Goal: Task Accomplishment & Management: Complete application form

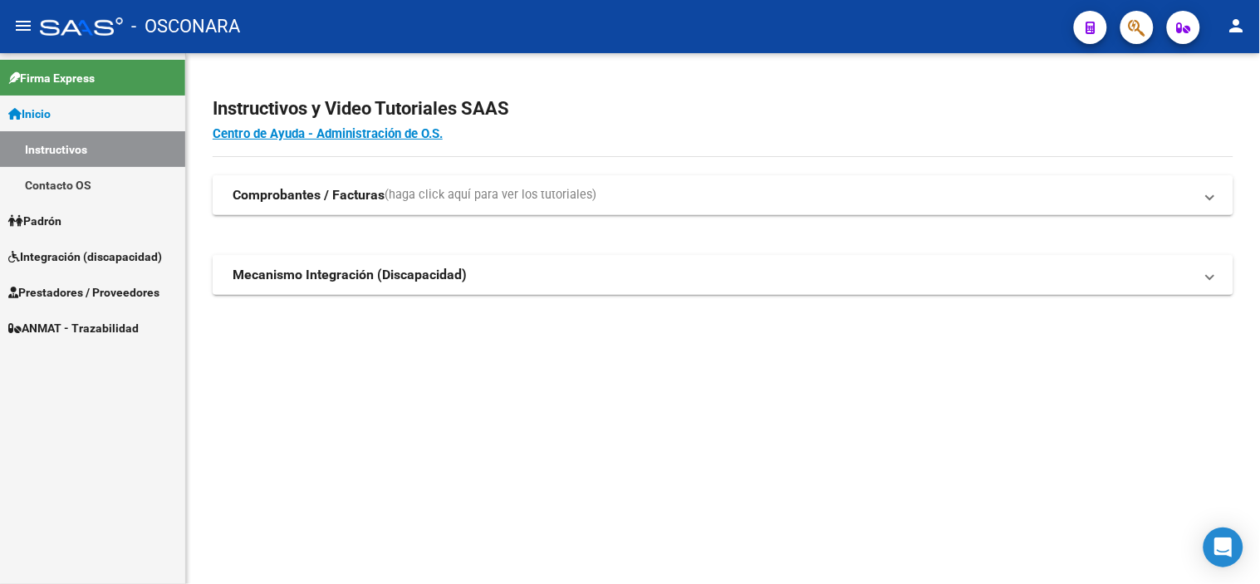
click at [85, 255] on span "Integración (discapacidad)" at bounding box center [85, 257] width 154 height 18
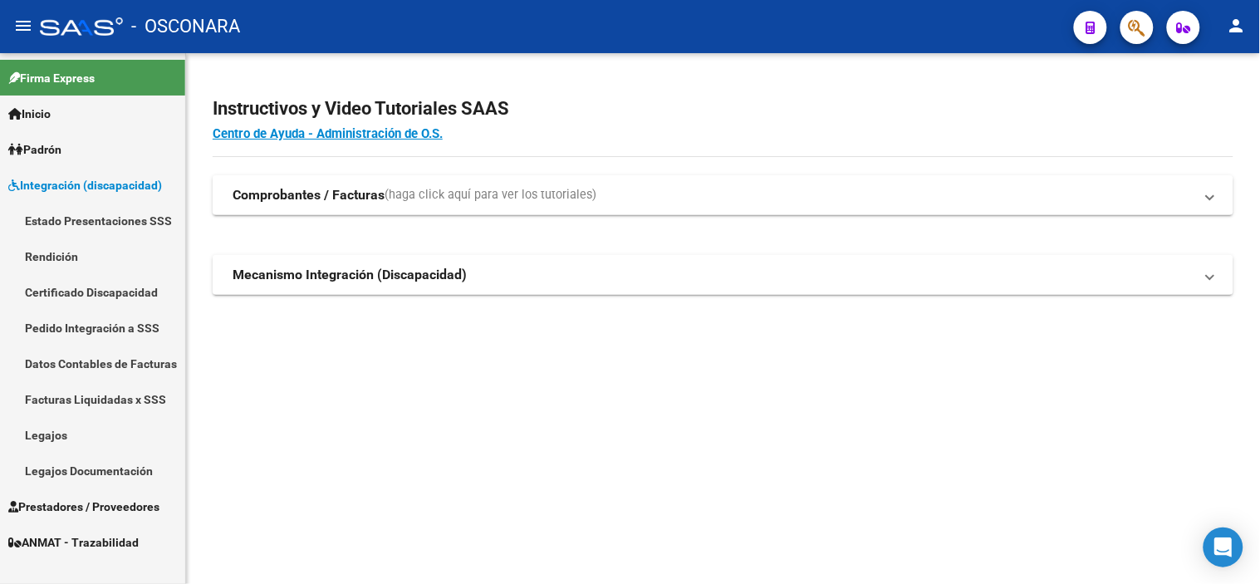
click at [60, 435] on link "Legajos" at bounding box center [92, 435] width 185 height 36
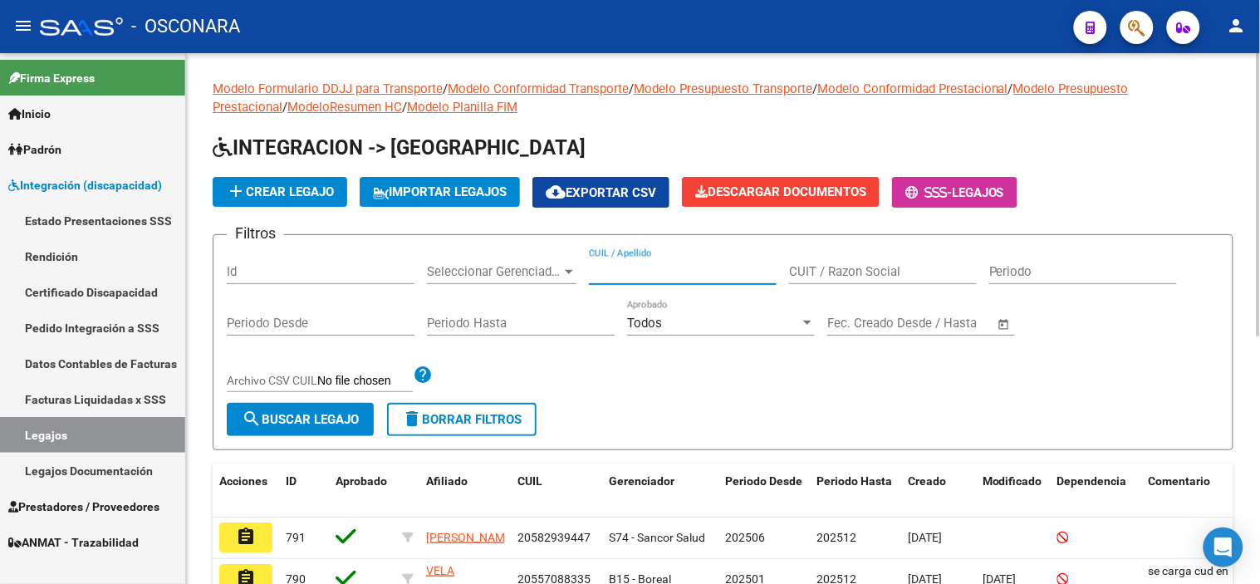
click at [731, 271] on input "CUIL / Apellido" at bounding box center [683, 271] width 188 height 15
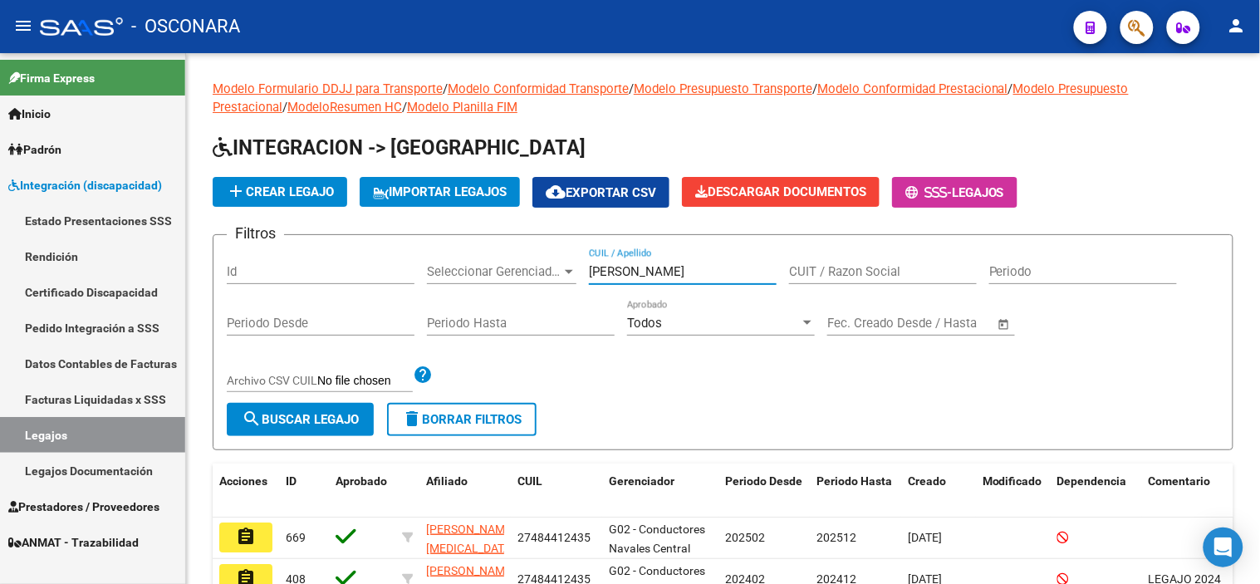
type input "[PERSON_NAME]"
click at [98, 507] on span "Prestadores / Proveedores" at bounding box center [83, 507] width 151 height 18
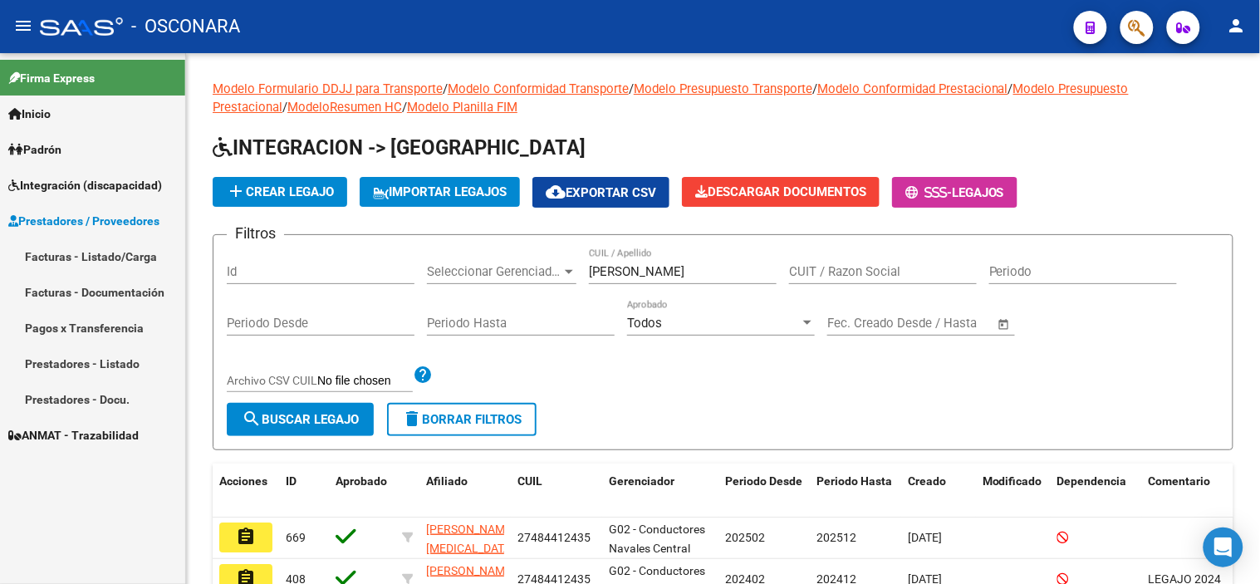
click at [98, 257] on link "Facturas - Listado/Carga" at bounding box center [92, 256] width 185 height 36
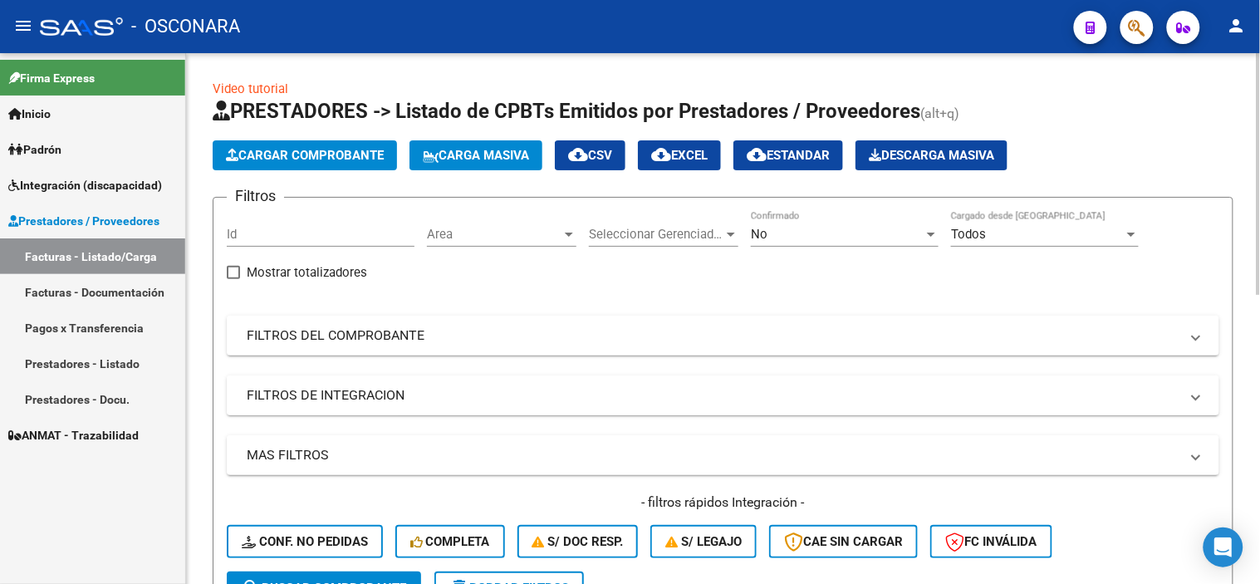
click at [548, 388] on mat-panel-title "FILTROS DE INTEGRACION" at bounding box center [713, 395] width 933 height 18
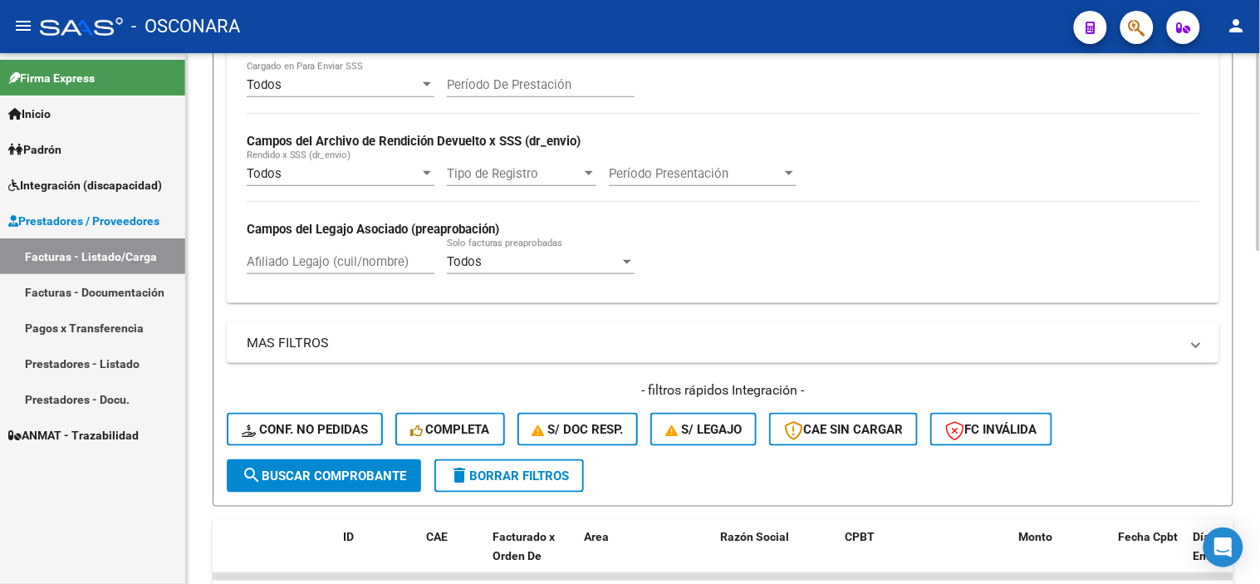
scroll to position [369, 0]
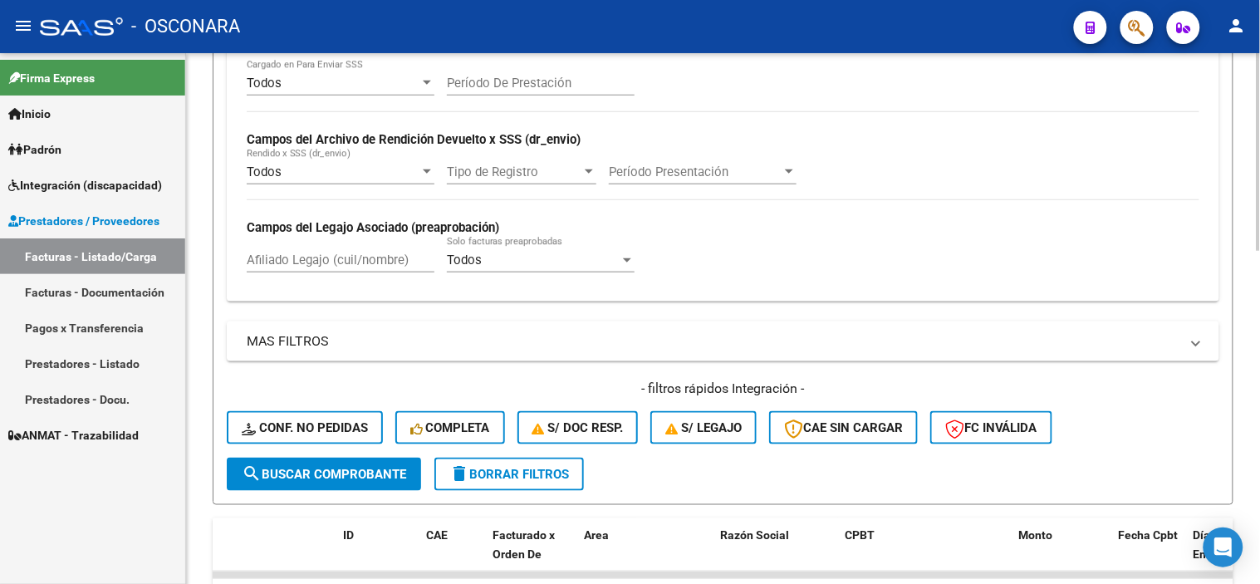
click at [308, 258] on input "Afiliado Legajo (cuil/nombre)" at bounding box center [341, 259] width 188 height 15
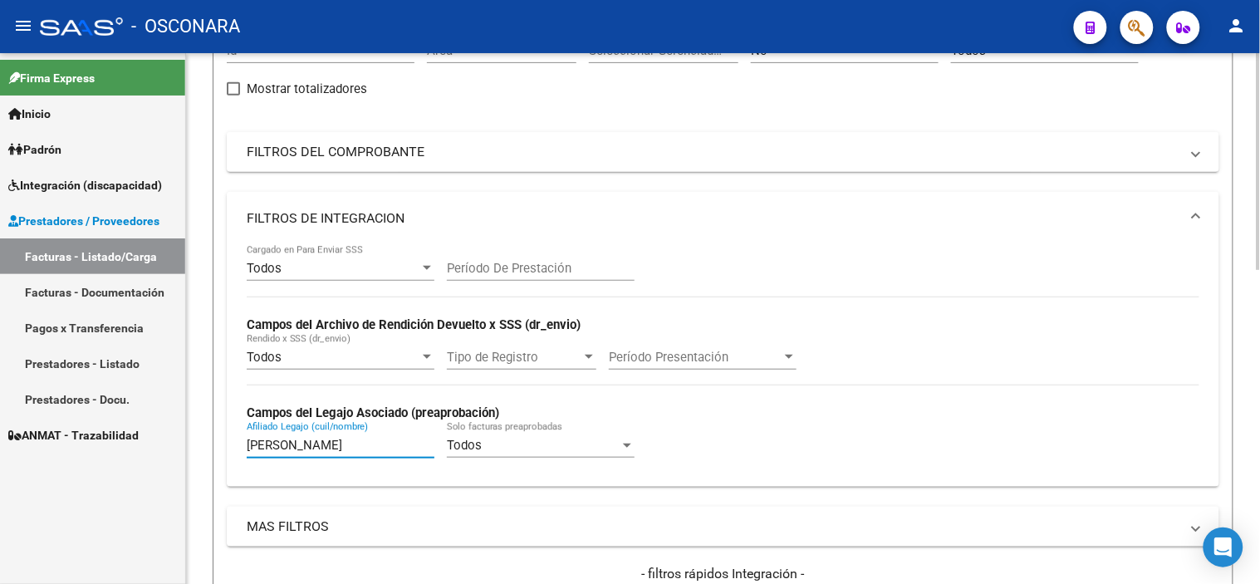
scroll to position [0, 0]
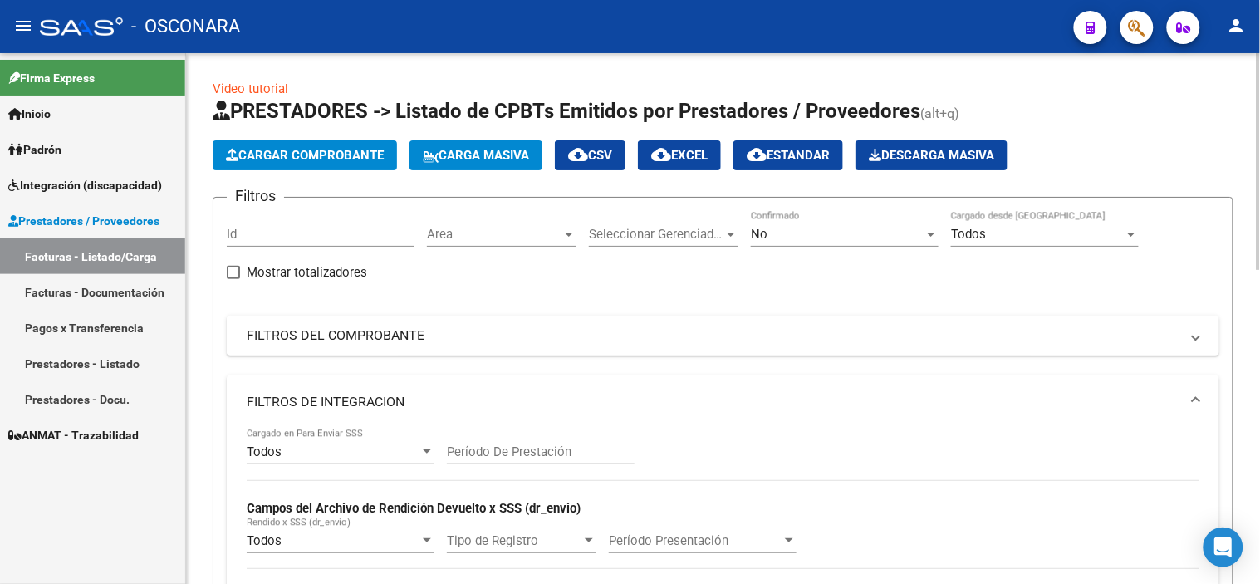
type input "[PERSON_NAME]"
click at [466, 327] on mat-panel-title "FILTROS DEL COMPROBANTE" at bounding box center [713, 335] width 933 height 18
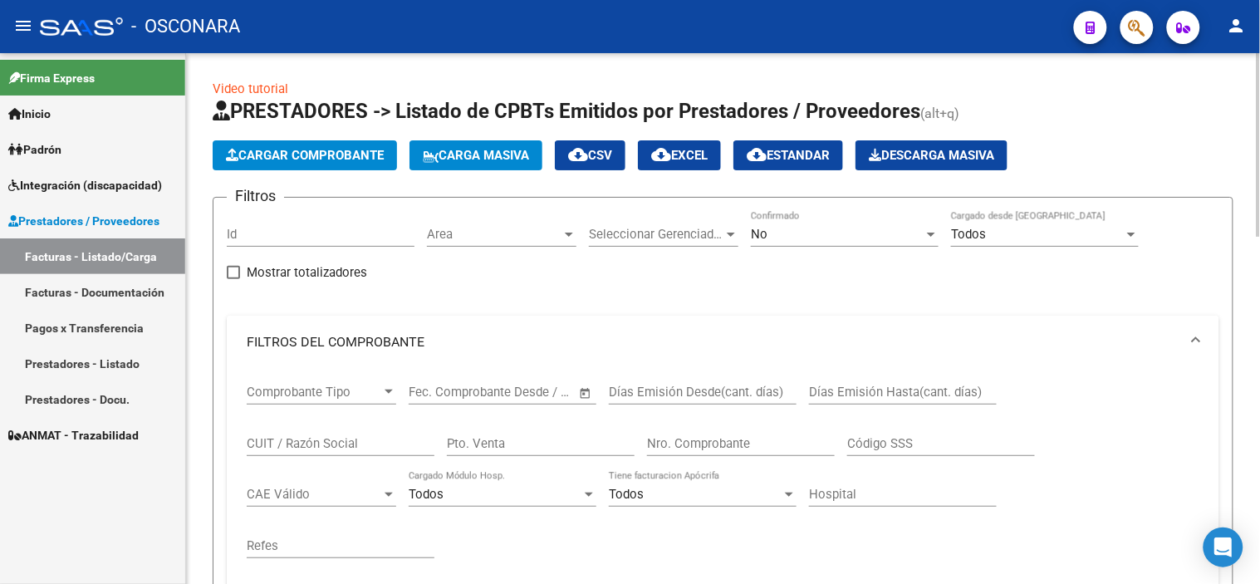
click at [345, 443] on input "CUIT / Razón Social" at bounding box center [341, 443] width 188 height 15
type input "27359169650"
click at [762, 237] on span "No" at bounding box center [759, 234] width 17 height 15
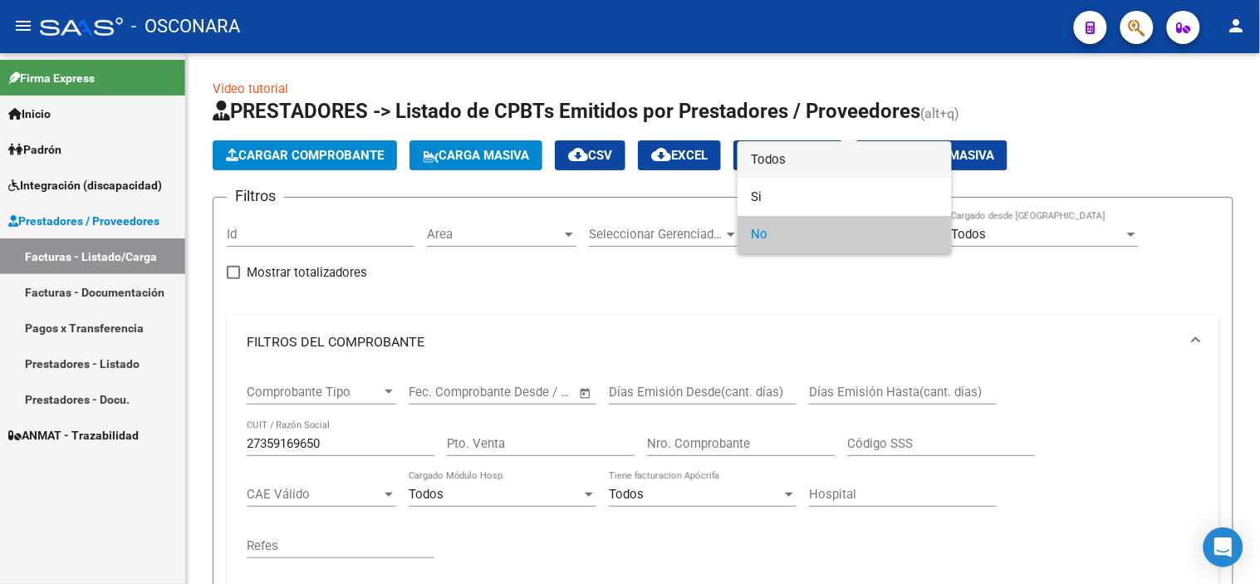
click at [782, 152] on span "Todos" at bounding box center [845, 159] width 188 height 37
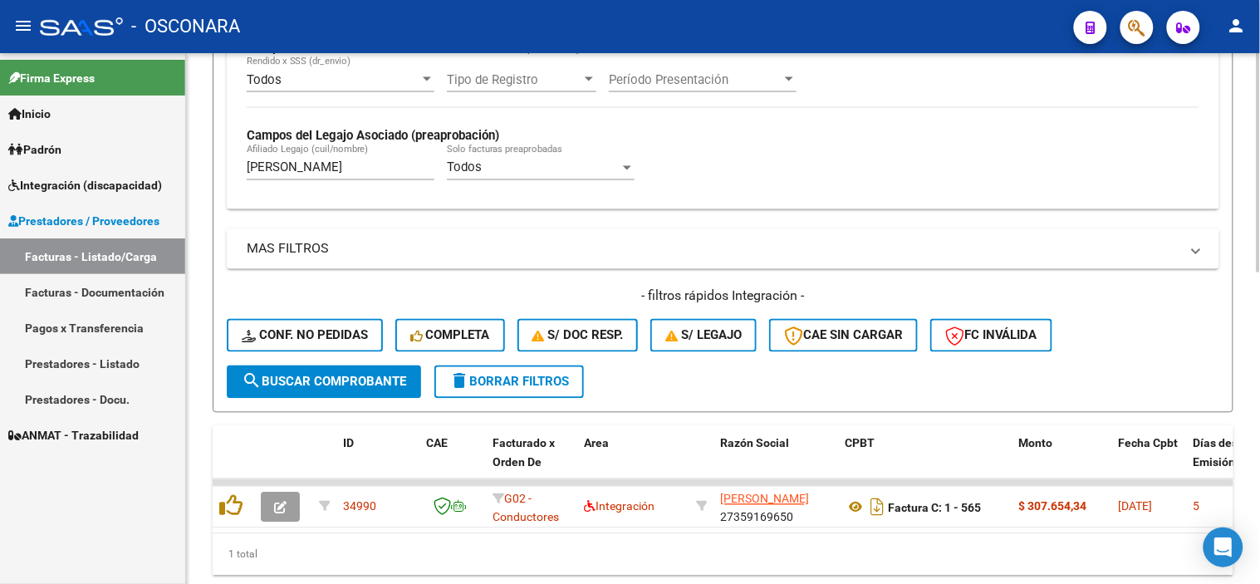
scroll to position [751, 0]
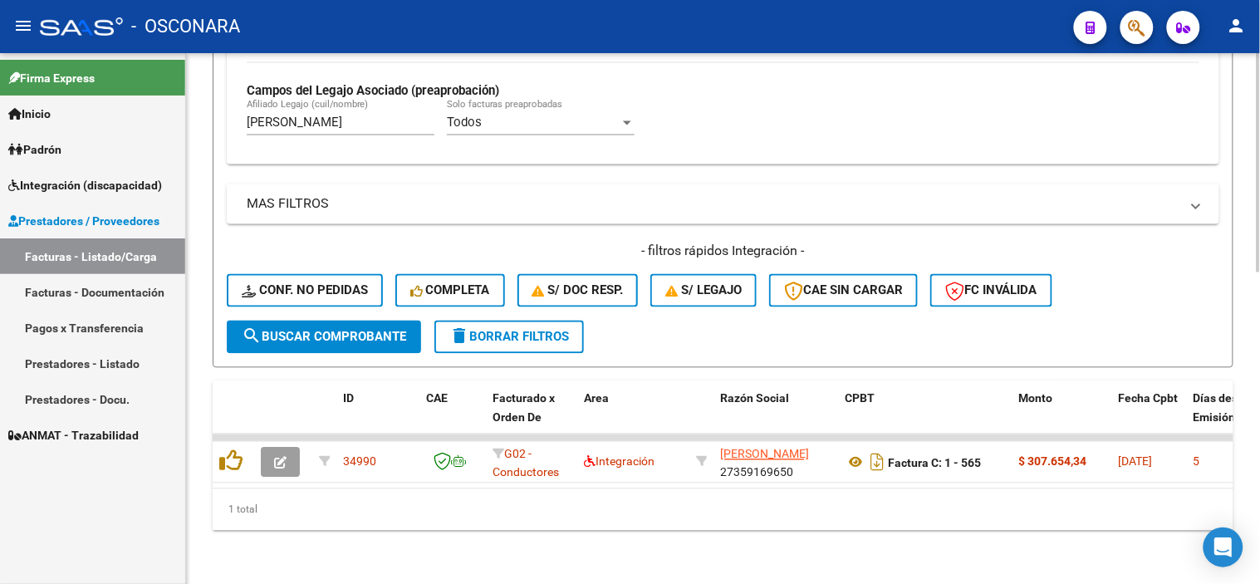
click at [322, 333] on button "search Buscar Comprobante" at bounding box center [324, 337] width 194 height 33
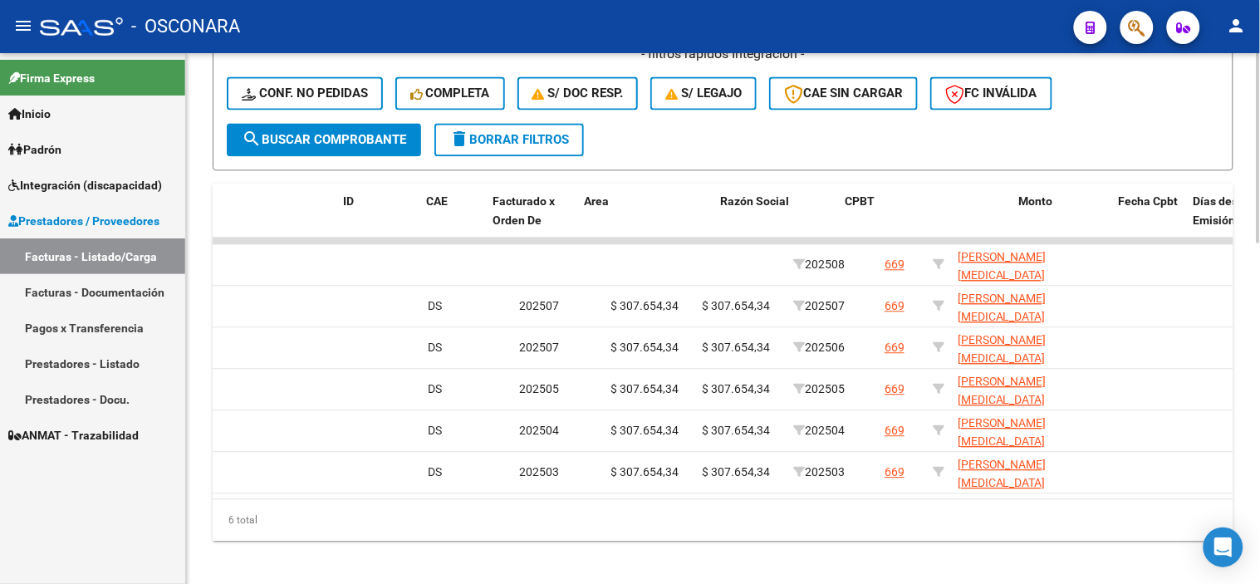
scroll to position [0, 0]
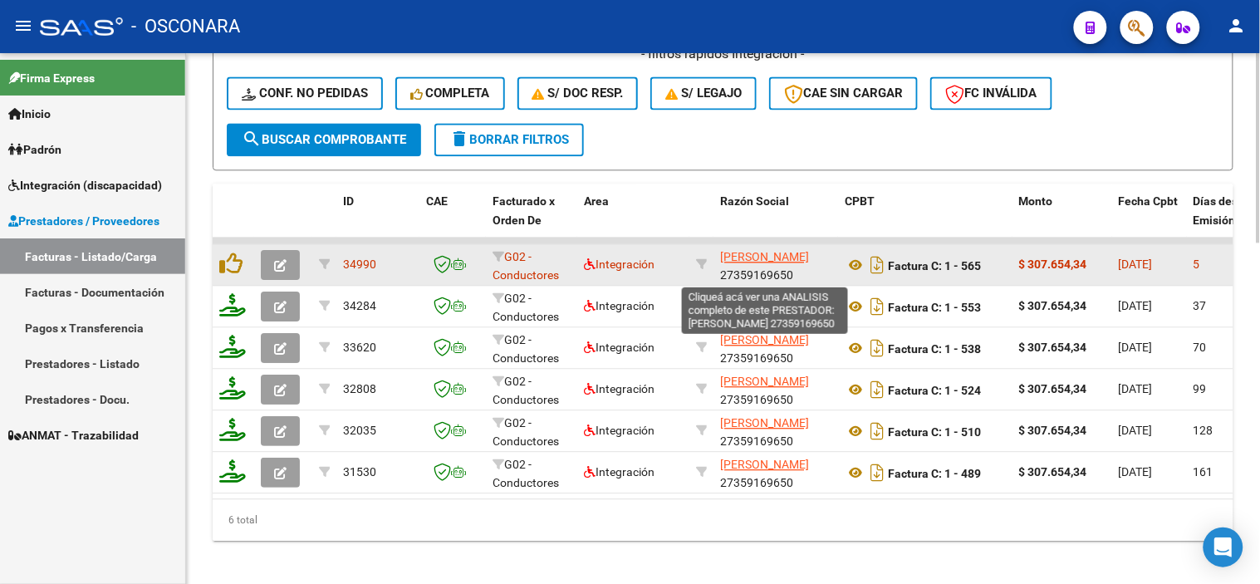
click at [779, 255] on span "[PERSON_NAME]" at bounding box center [764, 256] width 89 height 13
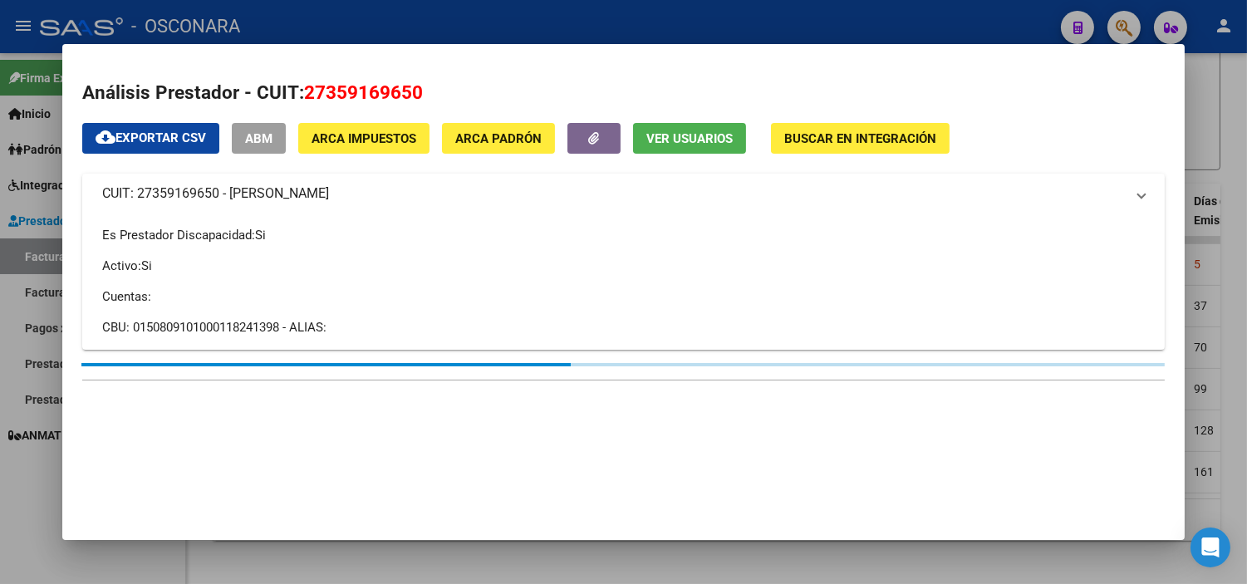
click at [386, 86] on span "27359169650" at bounding box center [363, 92] width 119 height 22
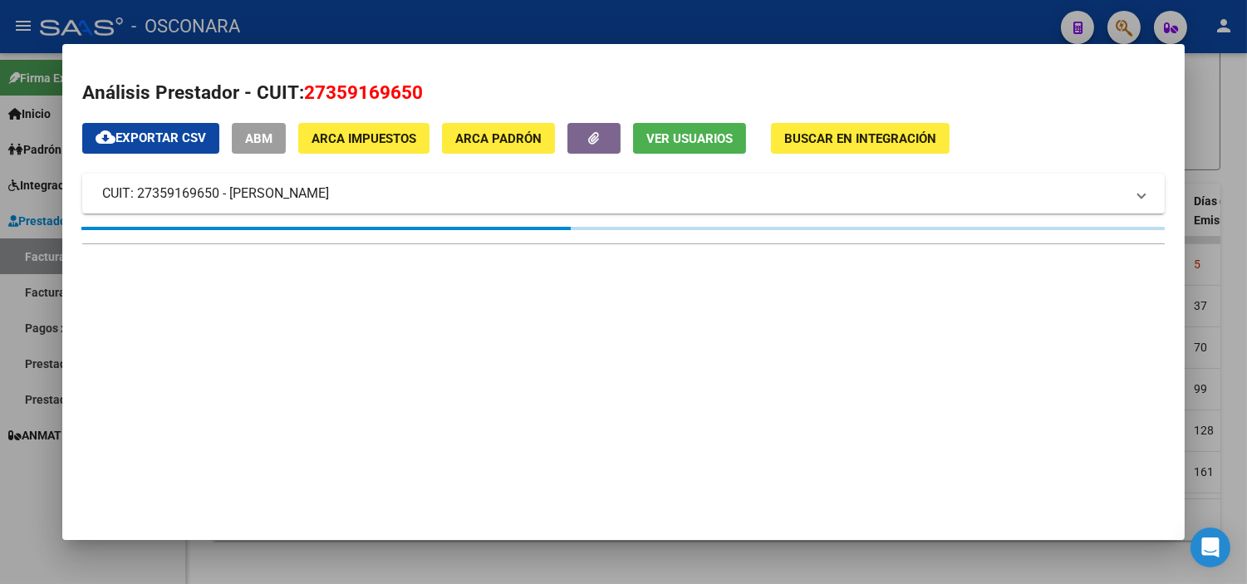
click at [386, 86] on span "27359169650" at bounding box center [363, 92] width 119 height 22
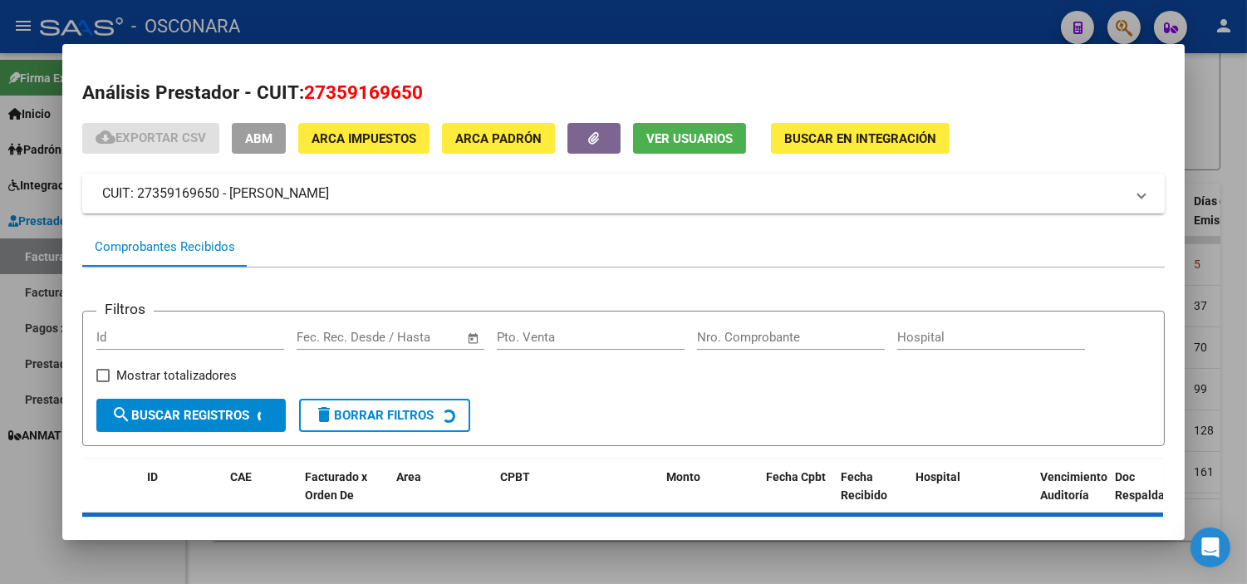
copy span "27359169650"
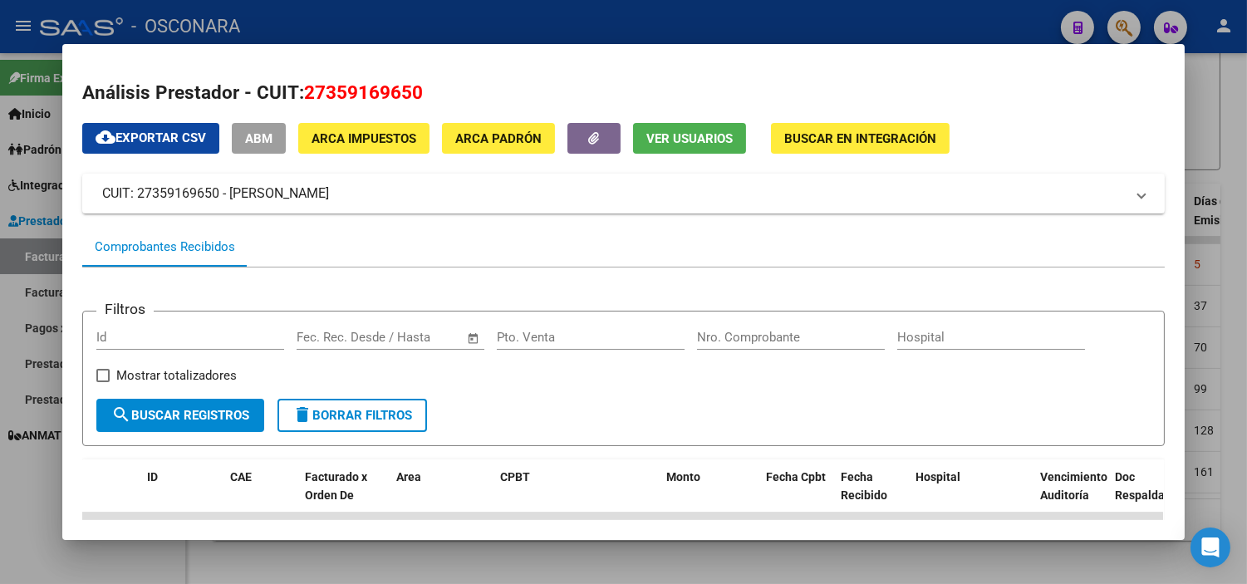
click at [1238, 180] on div at bounding box center [623, 292] width 1247 height 584
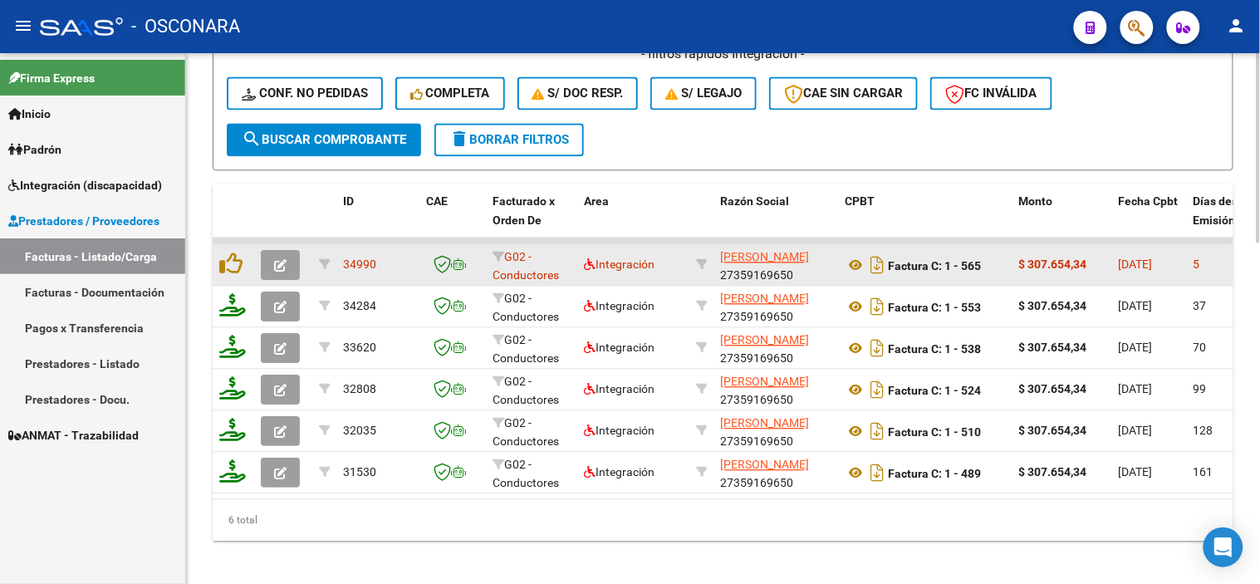
scroll to position [1, 0]
drag, startPoint x: 798, startPoint y: 279, endPoint x: 723, endPoint y: 263, distance: 76.4
click at [723, 263] on div "[PERSON_NAME] 27359169650" at bounding box center [775, 264] width 111 height 35
click at [787, 266] on app-link-go-to "[PERSON_NAME]" at bounding box center [764, 256] width 89 height 19
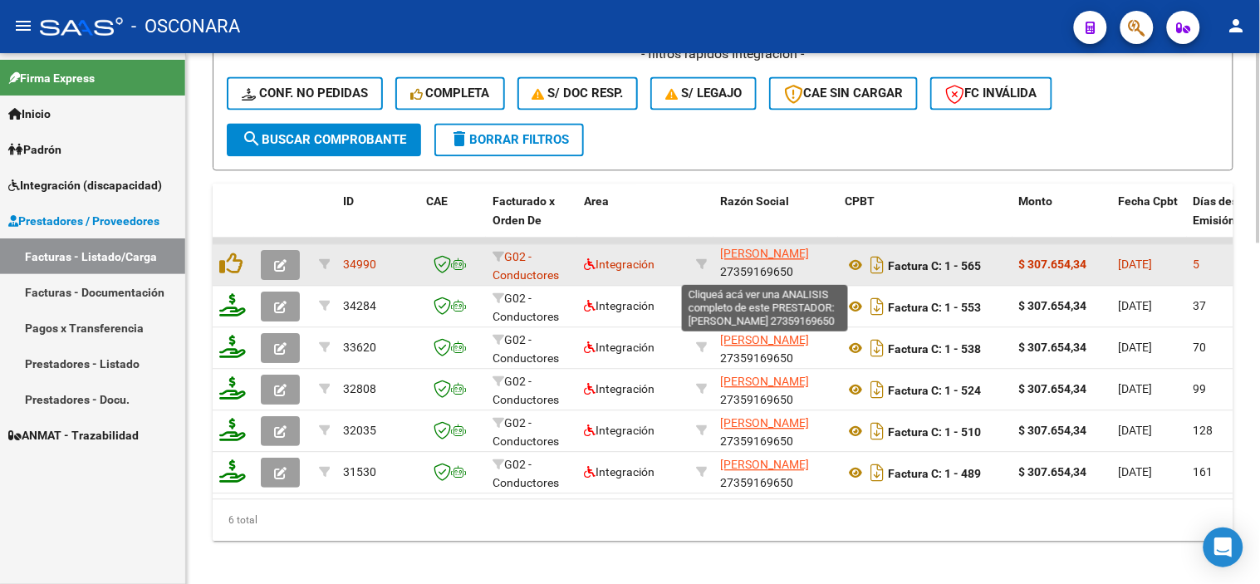
scroll to position [1, 0]
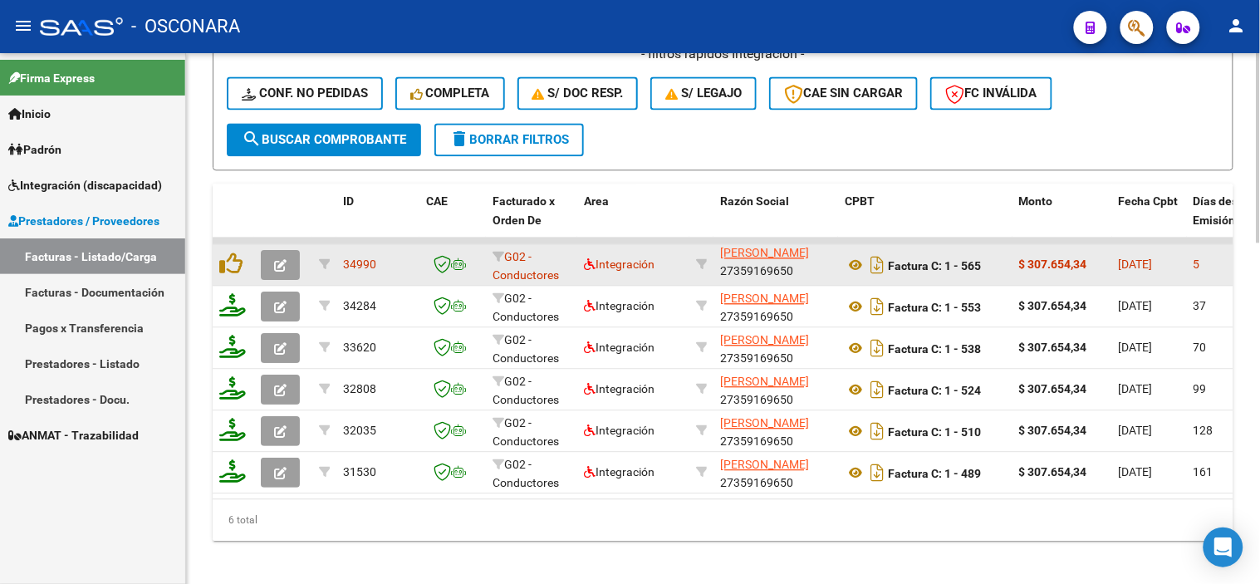
drag, startPoint x: 715, startPoint y: 252, endPoint x: 716, endPoint y: 262, distance: 10.0
click at [716, 262] on datatable-body-cell "[PERSON_NAME] 27359169650" at bounding box center [775, 264] width 125 height 41
copy div "[PERSON_NAME]"
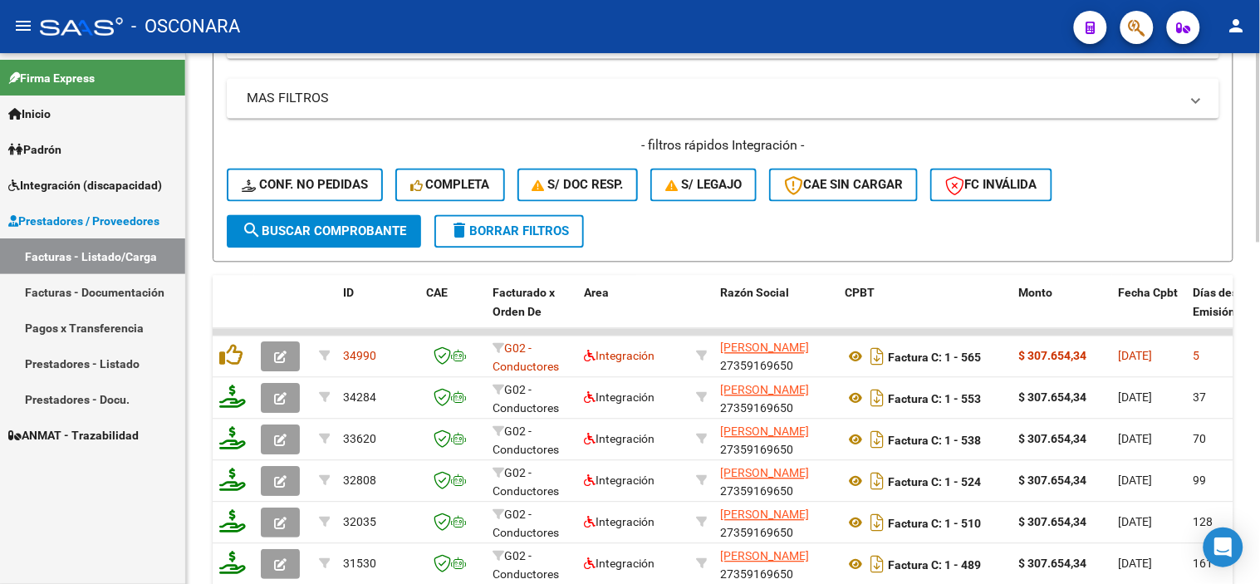
scroll to position [935, 0]
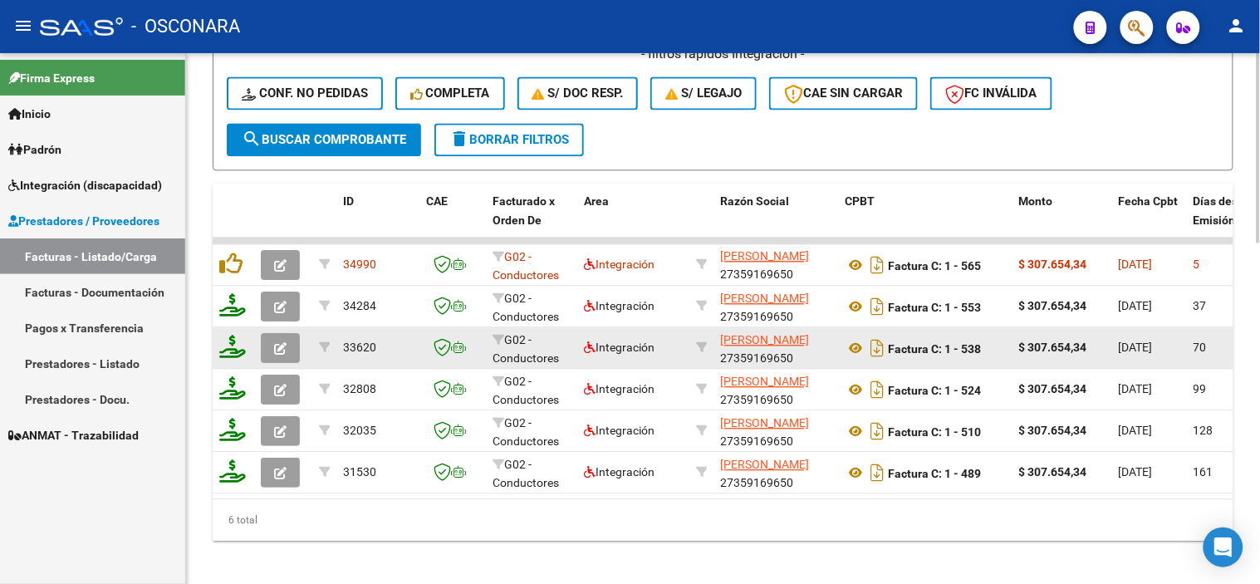
click at [280, 347] on icon "button" at bounding box center [280, 348] width 12 height 12
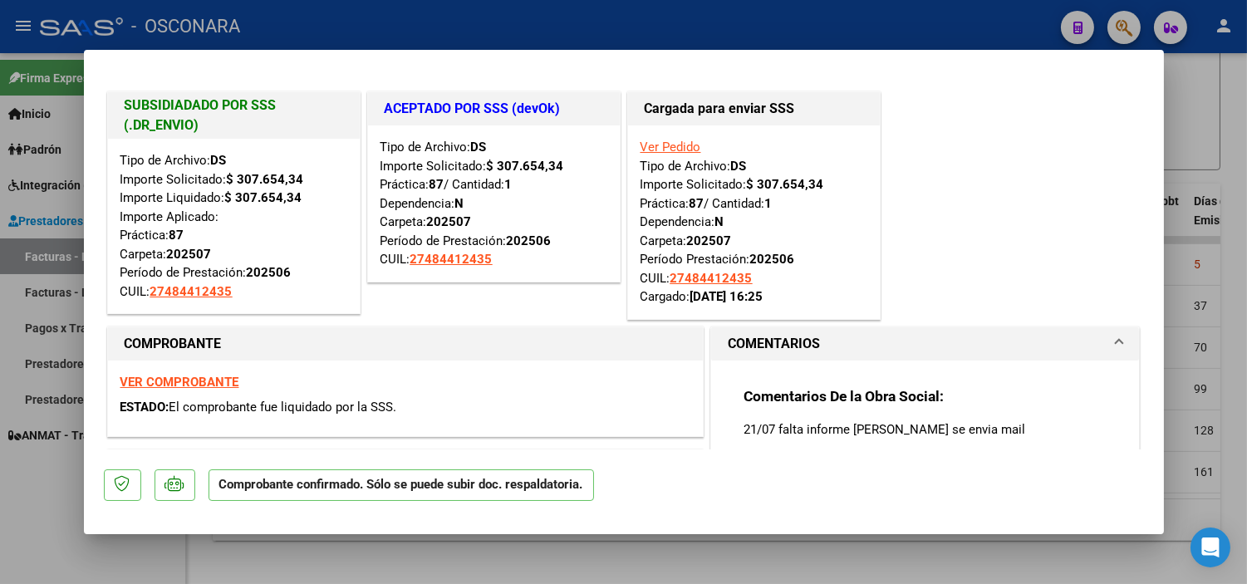
click at [1194, 253] on div at bounding box center [623, 292] width 1247 height 584
type input "$ 0,00"
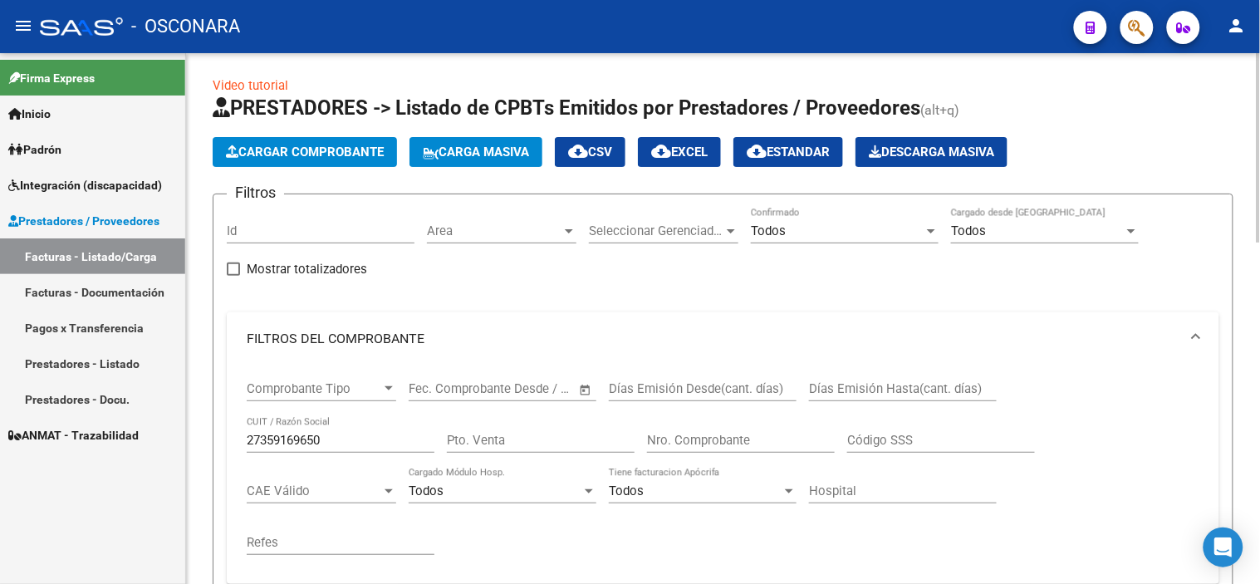
scroll to position [0, 0]
